Goal: Information Seeking & Learning: Learn about a topic

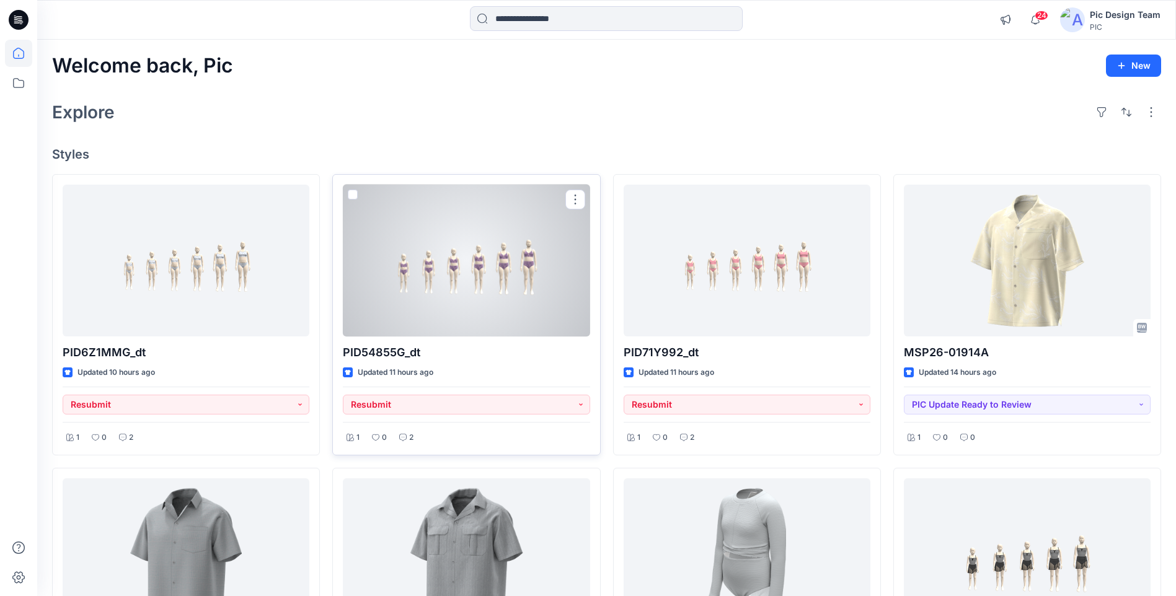
scroll to position [372, 0]
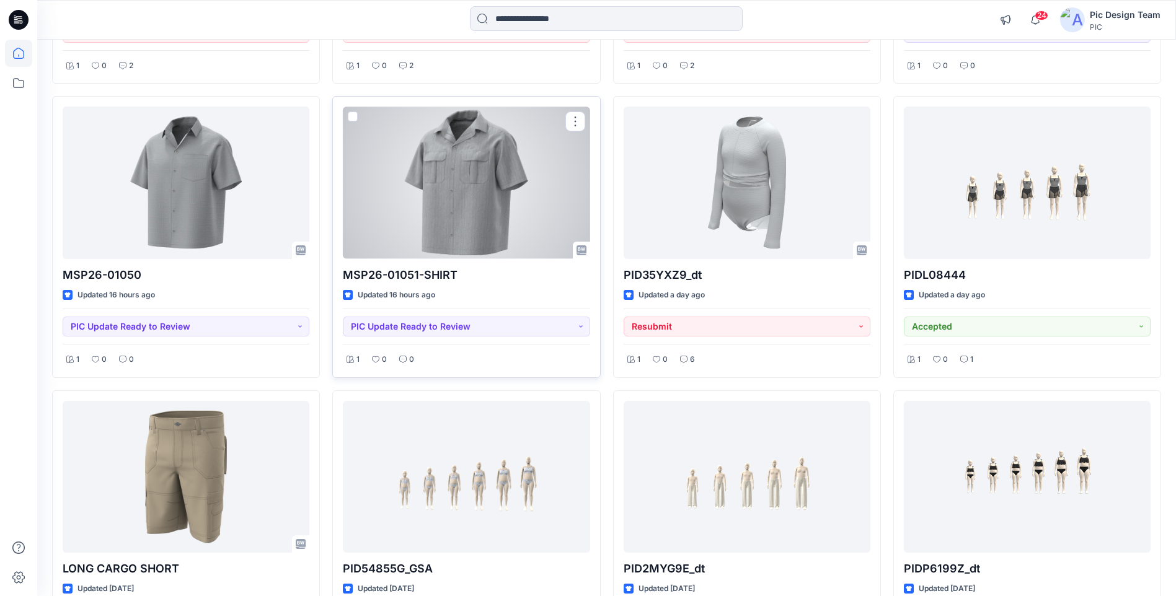
click at [494, 182] on div at bounding box center [466, 183] width 247 height 152
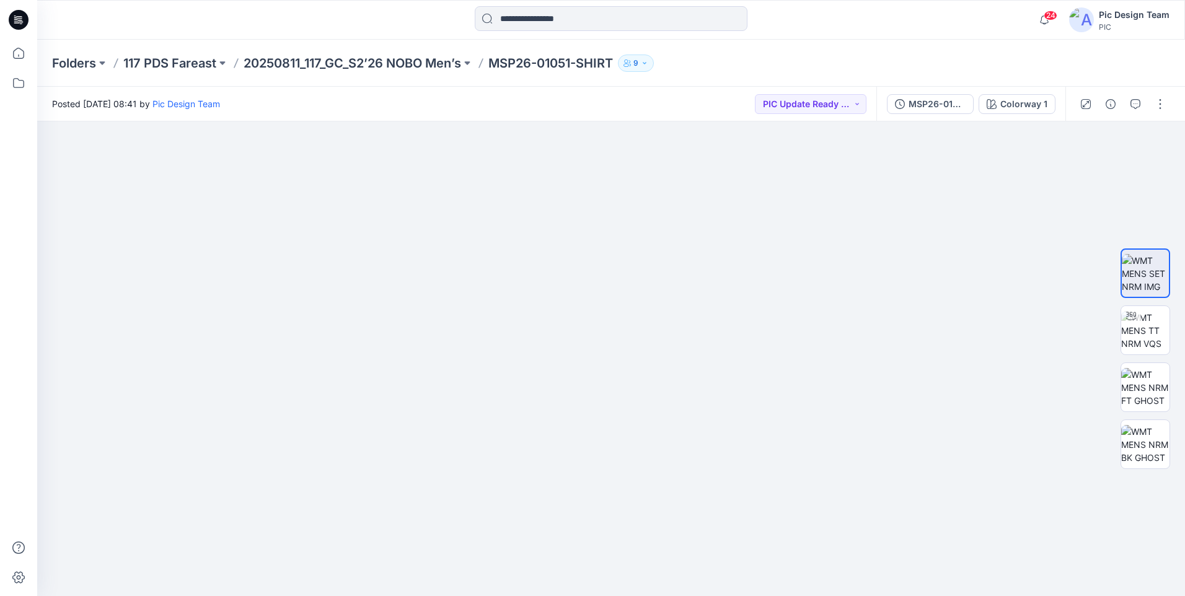
click at [931, 114] on div "MSP26-01051-SHIRT Colorway 1" at bounding box center [971, 104] width 189 height 35
click at [929, 105] on div "MSP26-01051-SHIRT" at bounding box center [937, 104] width 57 height 14
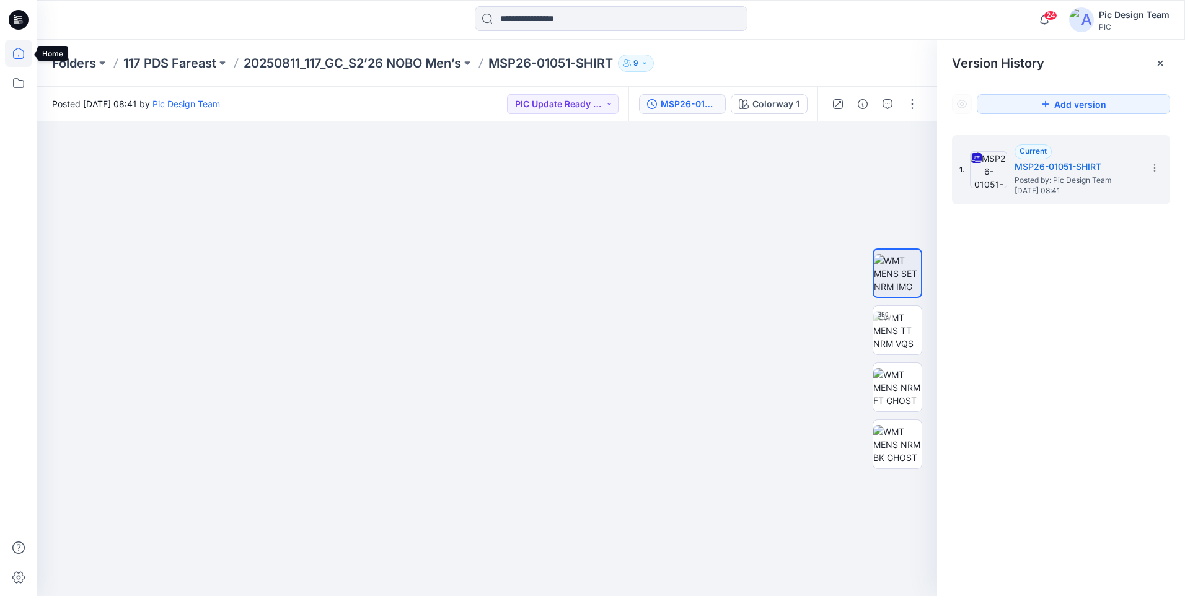
click at [13, 54] on icon at bounding box center [18, 53] width 27 height 27
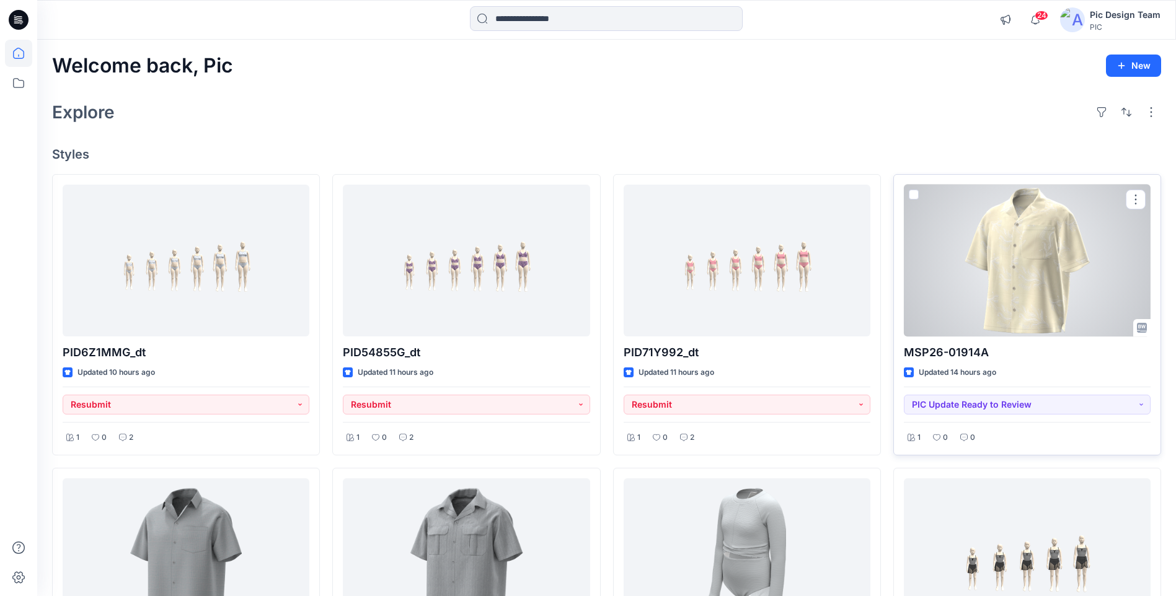
click at [1094, 303] on div at bounding box center [1027, 261] width 247 height 152
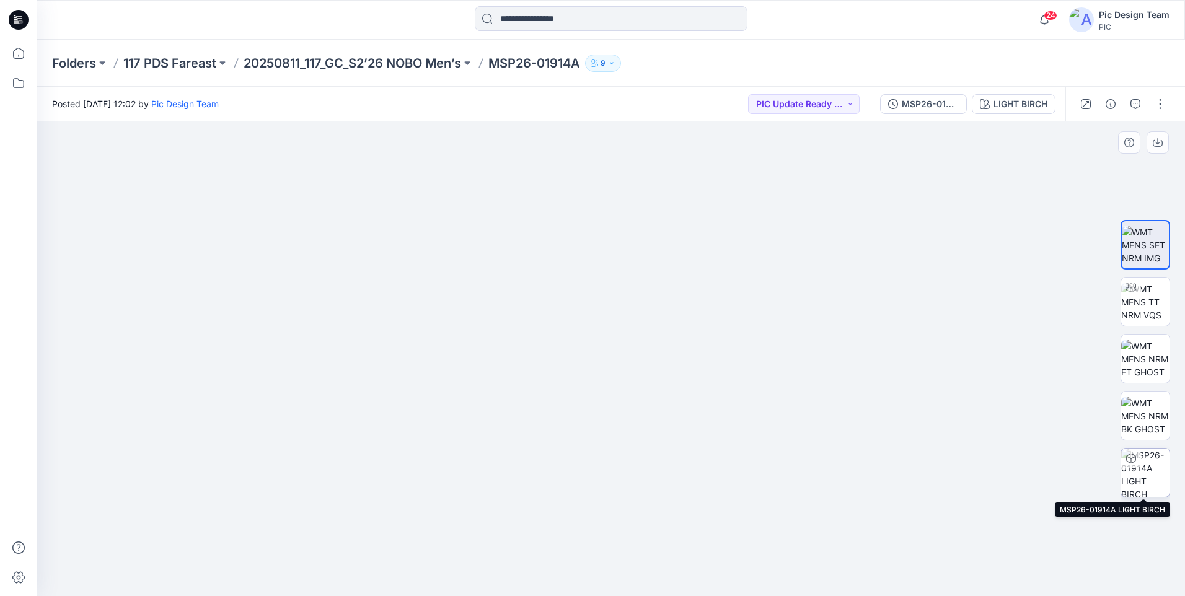
click at [1138, 473] on img at bounding box center [1146, 473] width 48 height 48
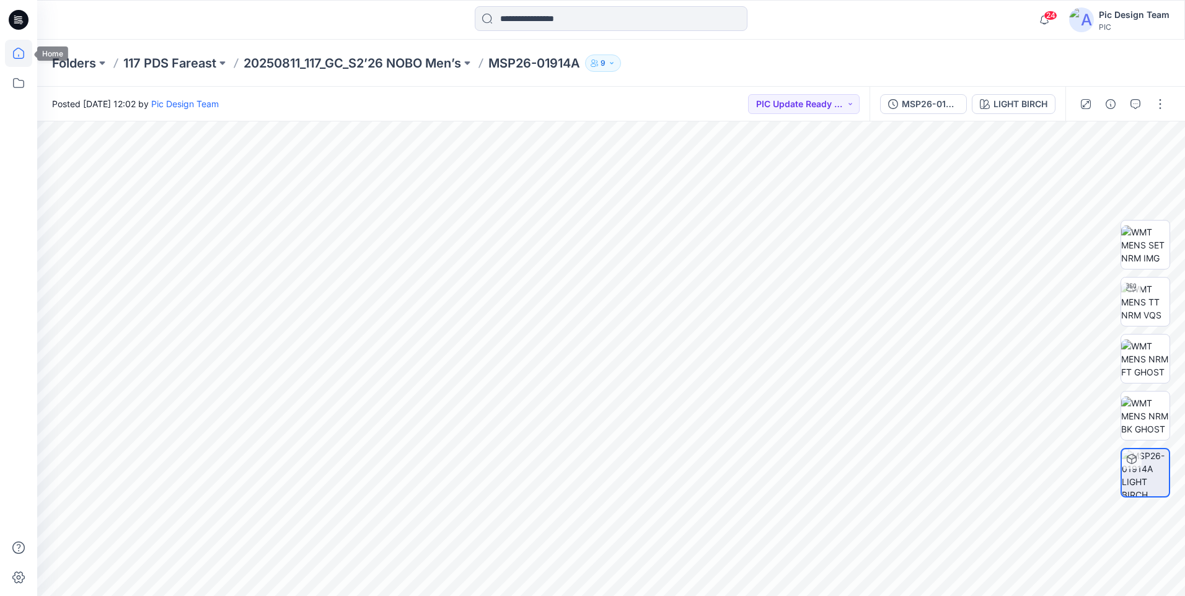
click at [20, 55] on icon at bounding box center [18, 53] width 27 height 27
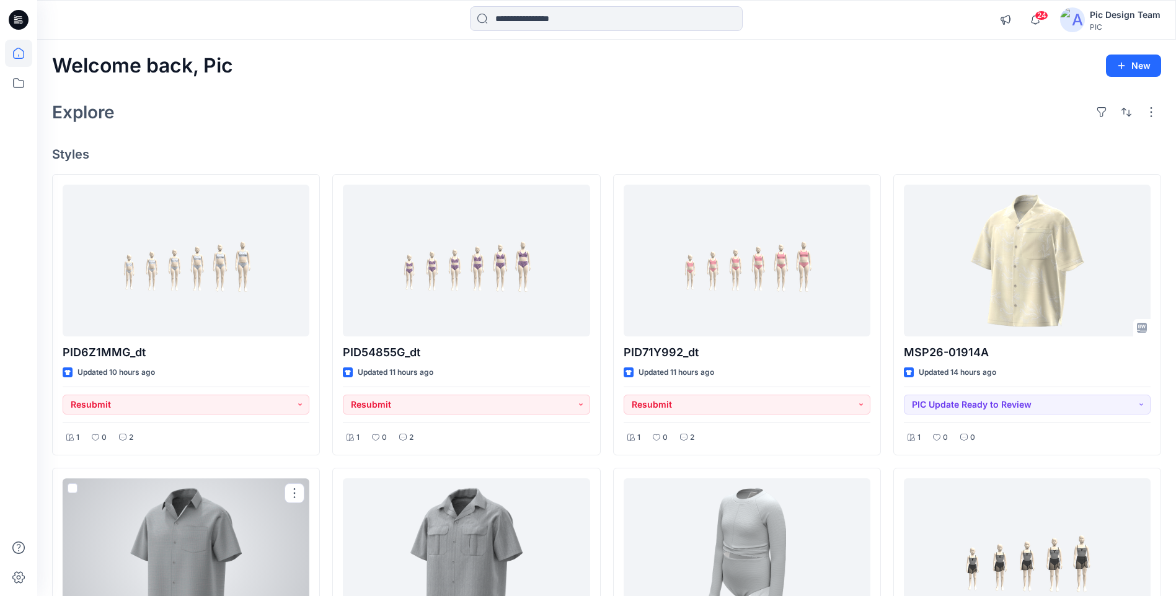
scroll to position [310, 0]
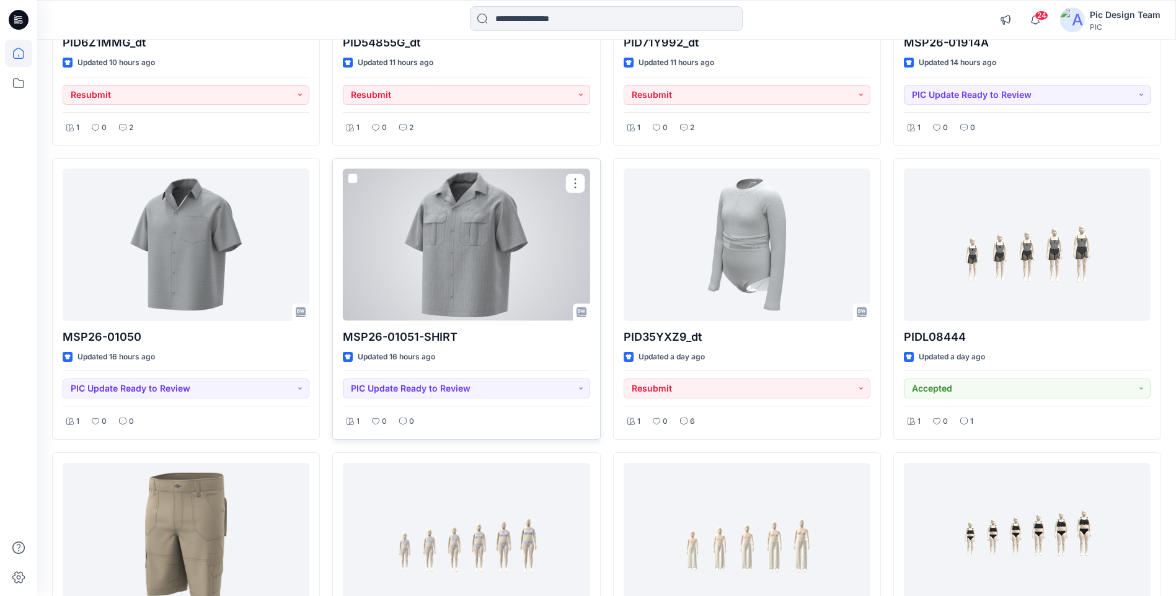
click at [431, 260] on div at bounding box center [466, 245] width 247 height 152
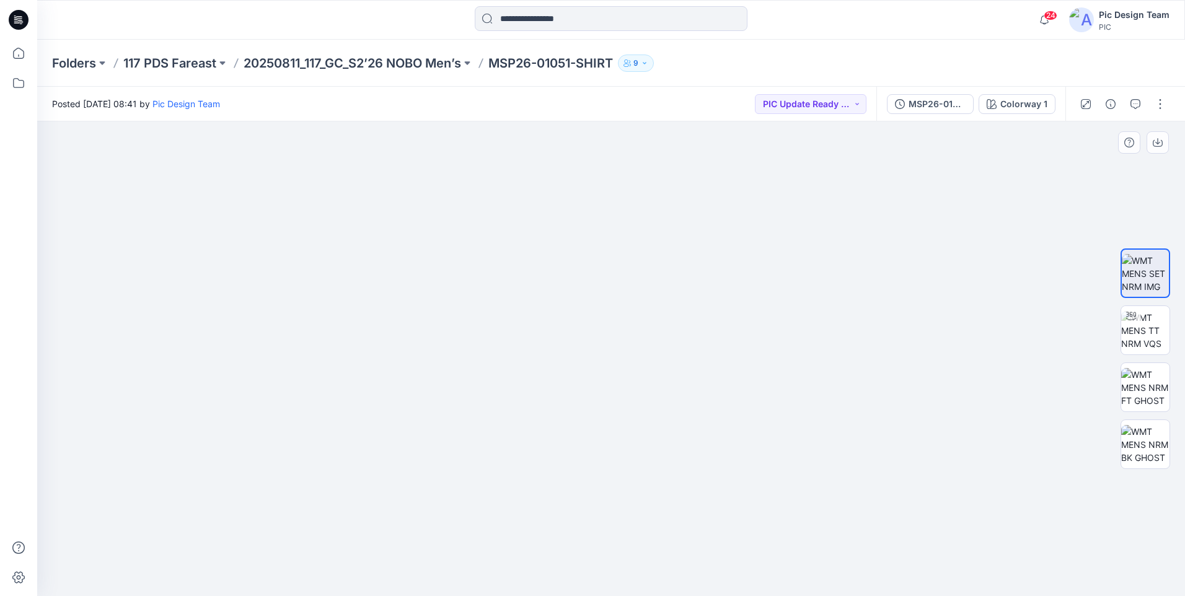
drag, startPoint x: 672, startPoint y: 528, endPoint x: 512, endPoint y: 396, distance: 207.4
click at [512, 396] on img at bounding box center [612, 342] width 432 height 510
drag, startPoint x: 683, startPoint y: 530, endPoint x: 559, endPoint y: 531, distance: 123.4
click at [559, 531] on img at bounding box center [612, 342] width 432 height 508
click at [1144, 329] on img at bounding box center [1146, 330] width 48 height 39
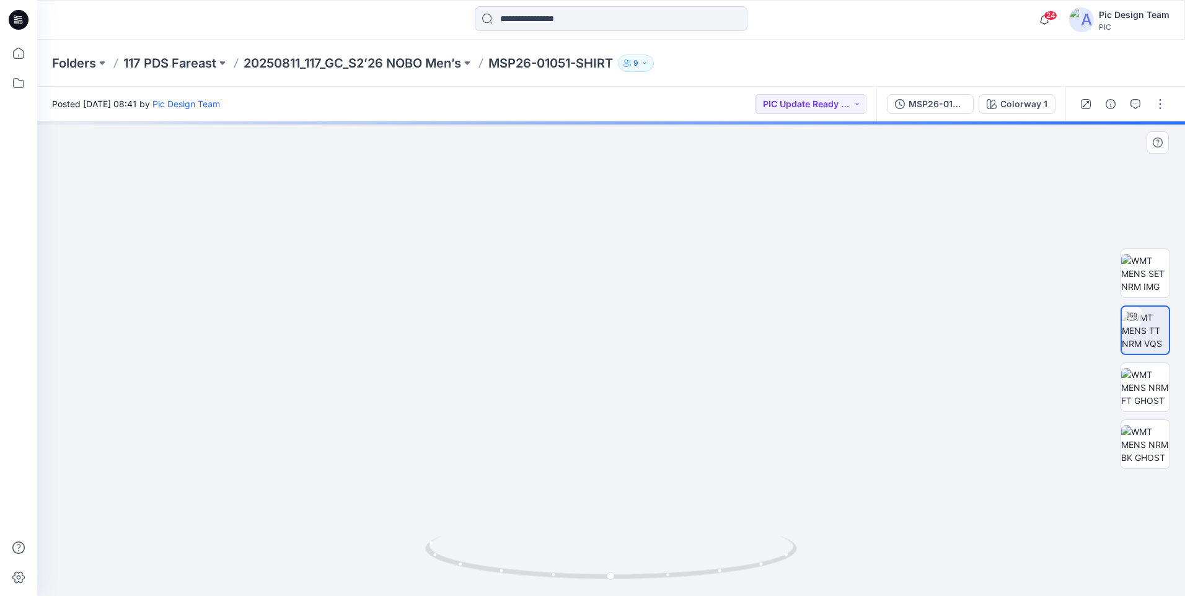
drag, startPoint x: 731, startPoint y: 452, endPoint x: 617, endPoint y: 457, distance: 114.2
click at [617, 454] on img at bounding box center [611, 225] width 1014 height 742
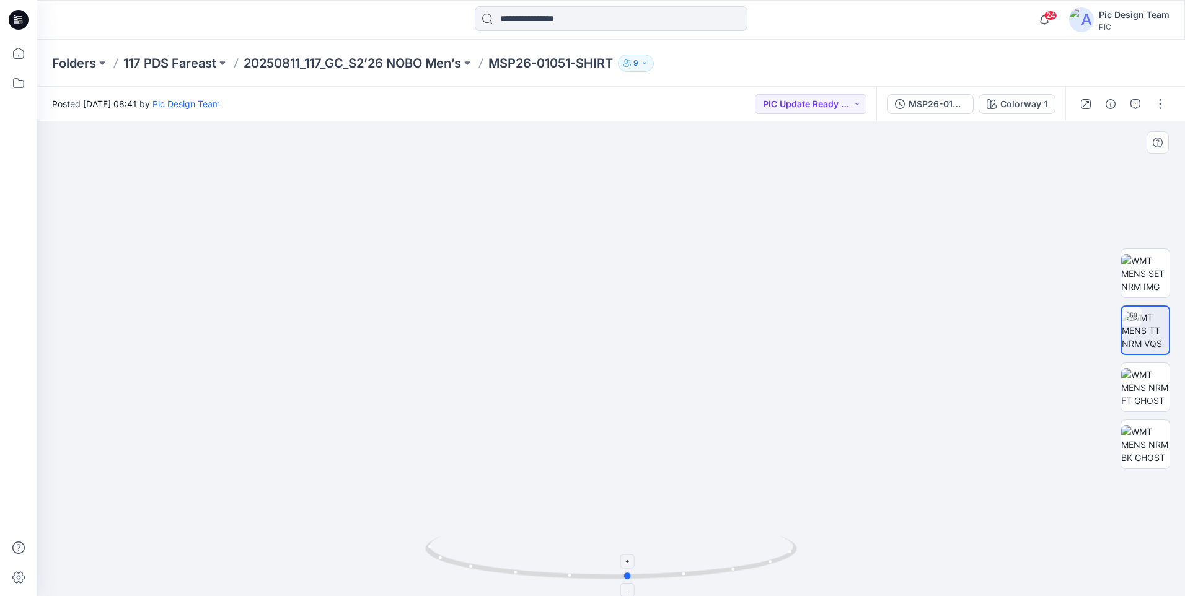
drag, startPoint x: 685, startPoint y: 575, endPoint x: 702, endPoint y: 569, distance: 18.2
click at [702, 569] on icon at bounding box center [612, 559] width 375 height 46
drag, startPoint x: 708, startPoint y: 573, endPoint x: 634, endPoint y: 567, distance: 74.7
click at [634, 567] on icon at bounding box center [612, 559] width 375 height 46
drag, startPoint x: 592, startPoint y: 576, endPoint x: 846, endPoint y: 594, distance: 254.2
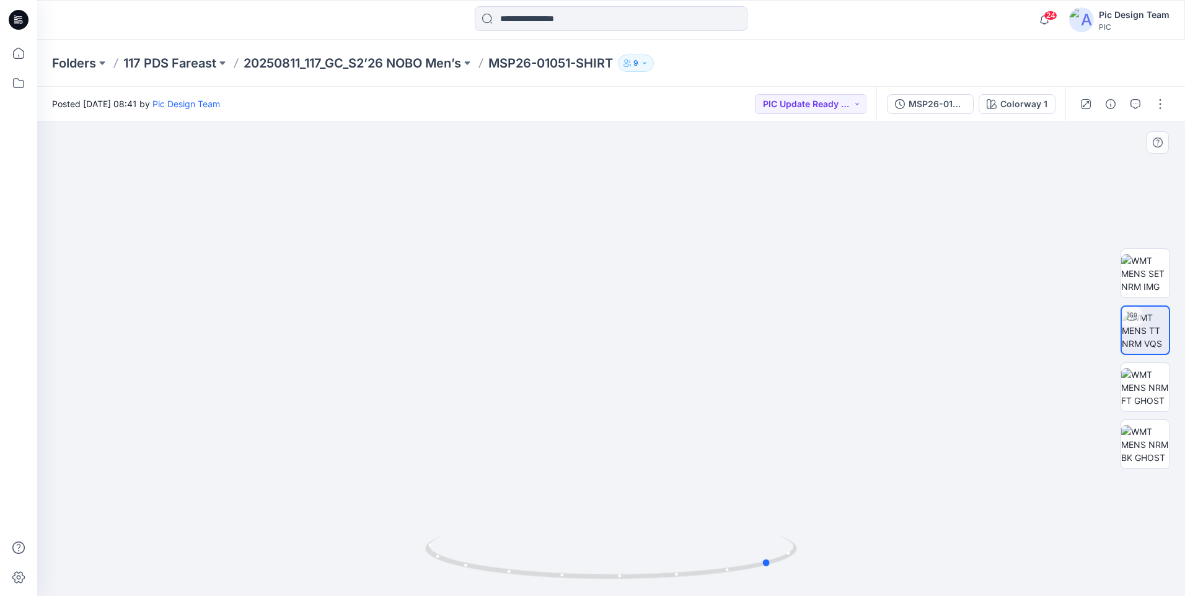
click at [846, 594] on div at bounding box center [611, 359] width 1148 height 475
click at [929, 91] on div "MSP26-01051-SHIRT Colorway 1" at bounding box center [971, 104] width 189 height 35
click at [916, 87] on div "MSP26-01051-SHIRT Colorway 1" at bounding box center [971, 104] width 189 height 35
click at [921, 103] on div "MSP26-01051-SHIRT" at bounding box center [937, 104] width 57 height 14
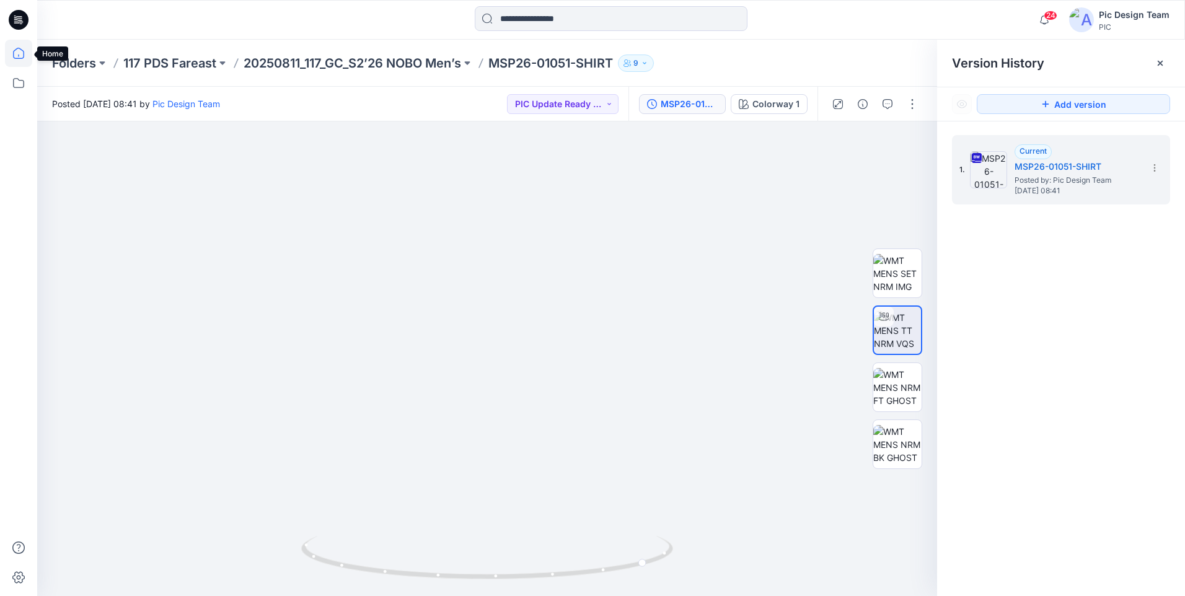
click at [20, 51] on icon at bounding box center [18, 53] width 27 height 27
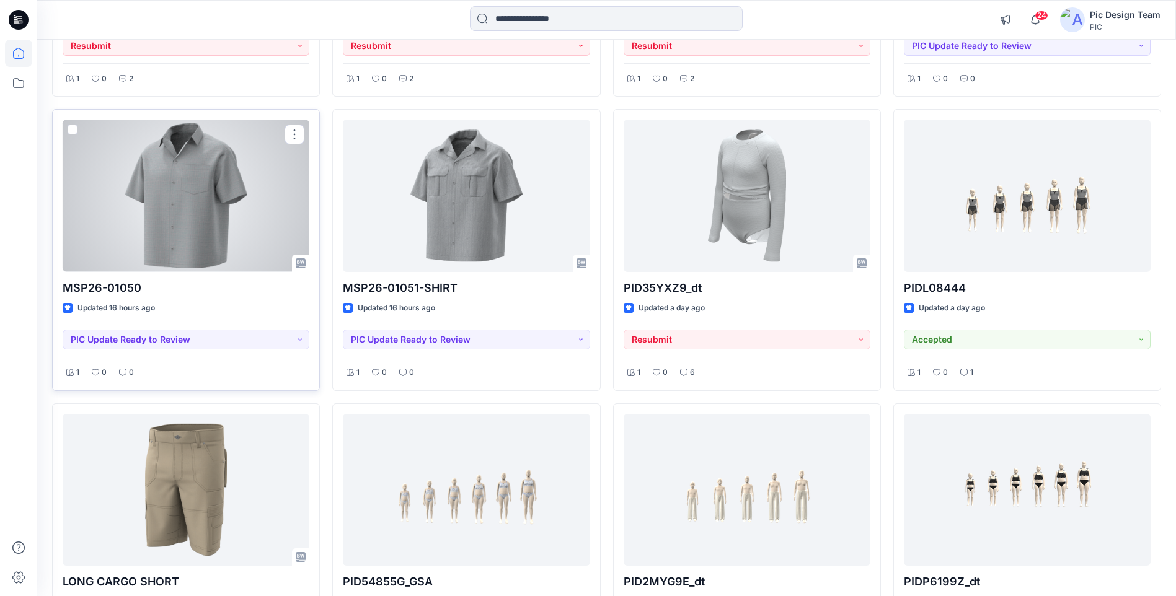
scroll to position [496, 0]
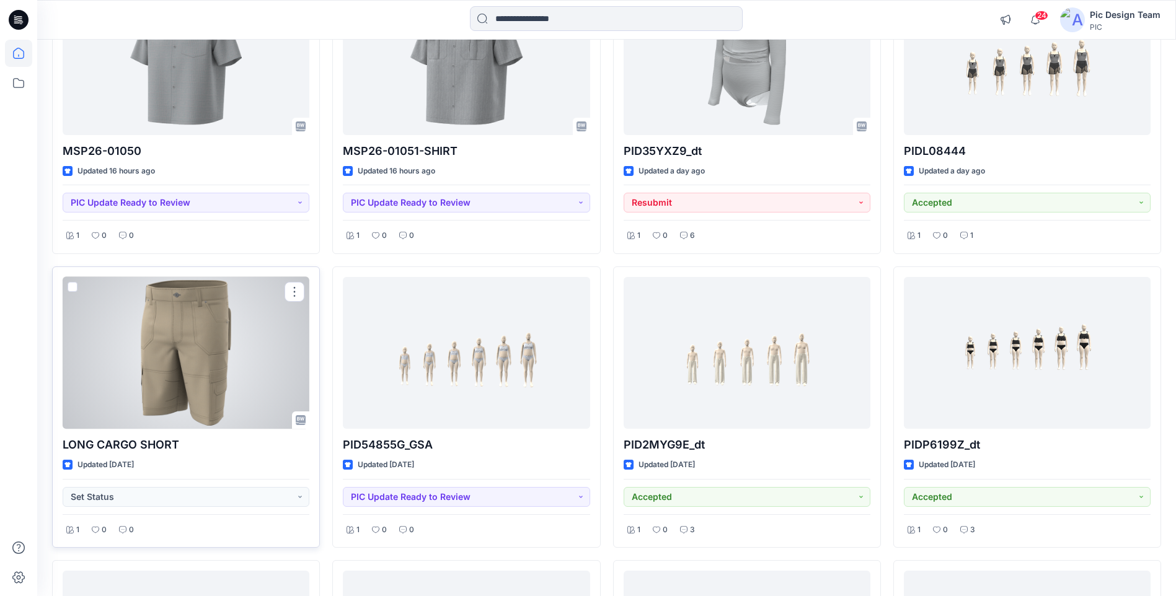
click at [272, 326] on div at bounding box center [186, 353] width 247 height 152
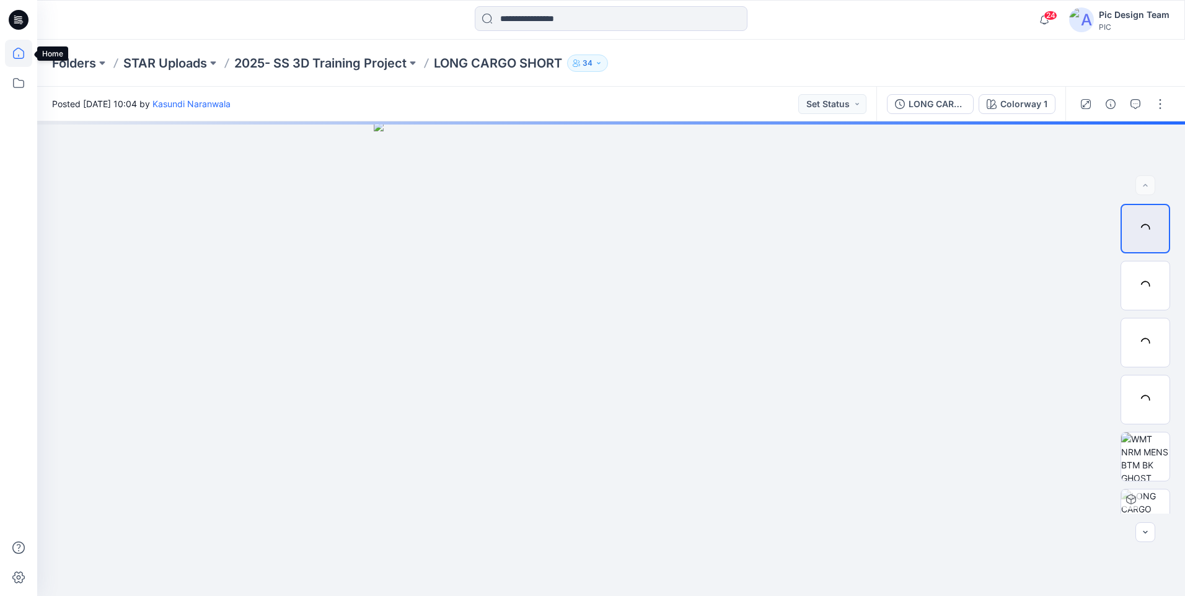
click at [19, 58] on icon at bounding box center [18, 53] width 27 height 27
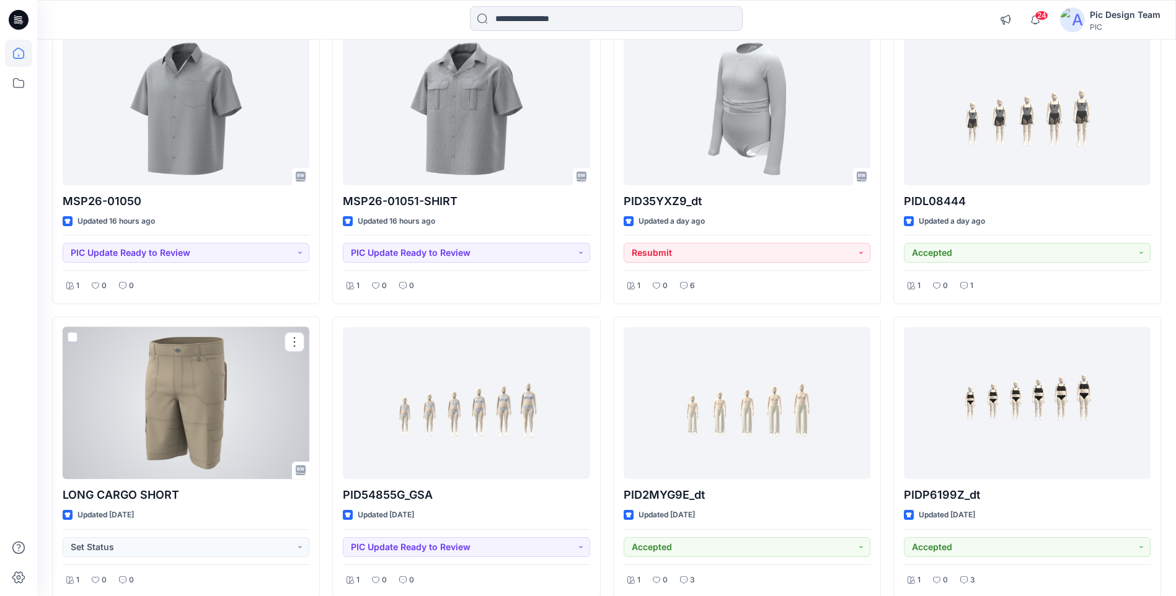
scroll to position [558, 0]
